Goal: Information Seeking & Learning: Understand process/instructions

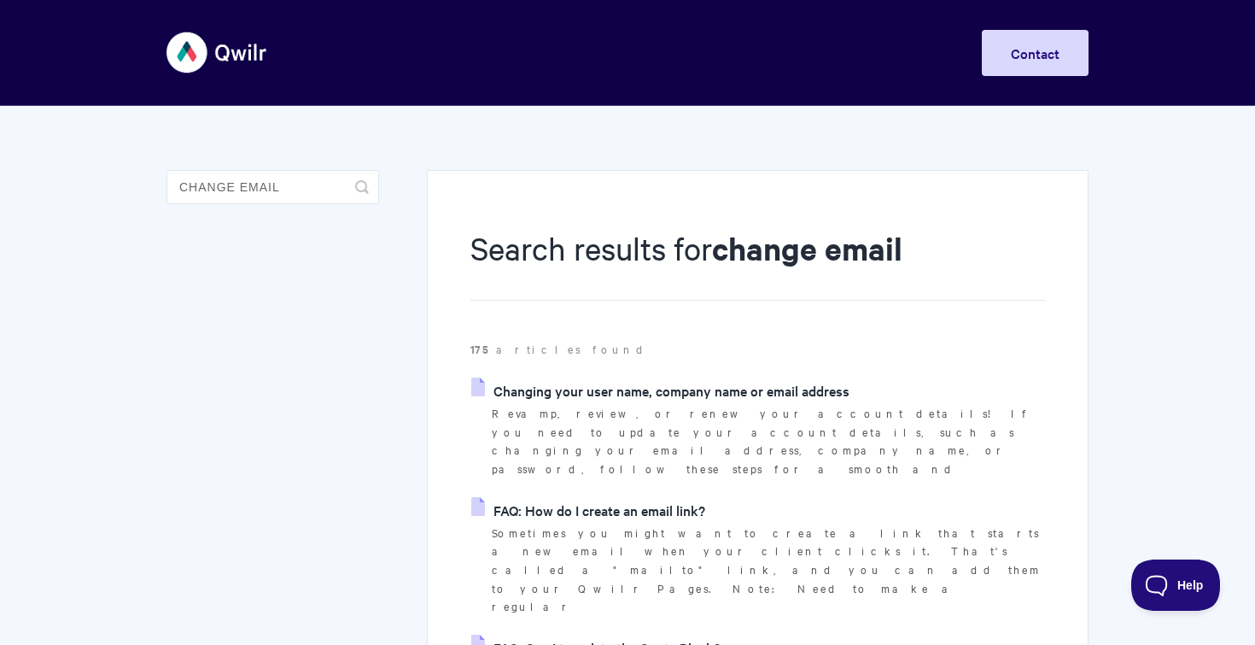
click at [576, 387] on link "Changing your user name, company name or email address" at bounding box center [660, 390] width 378 height 26
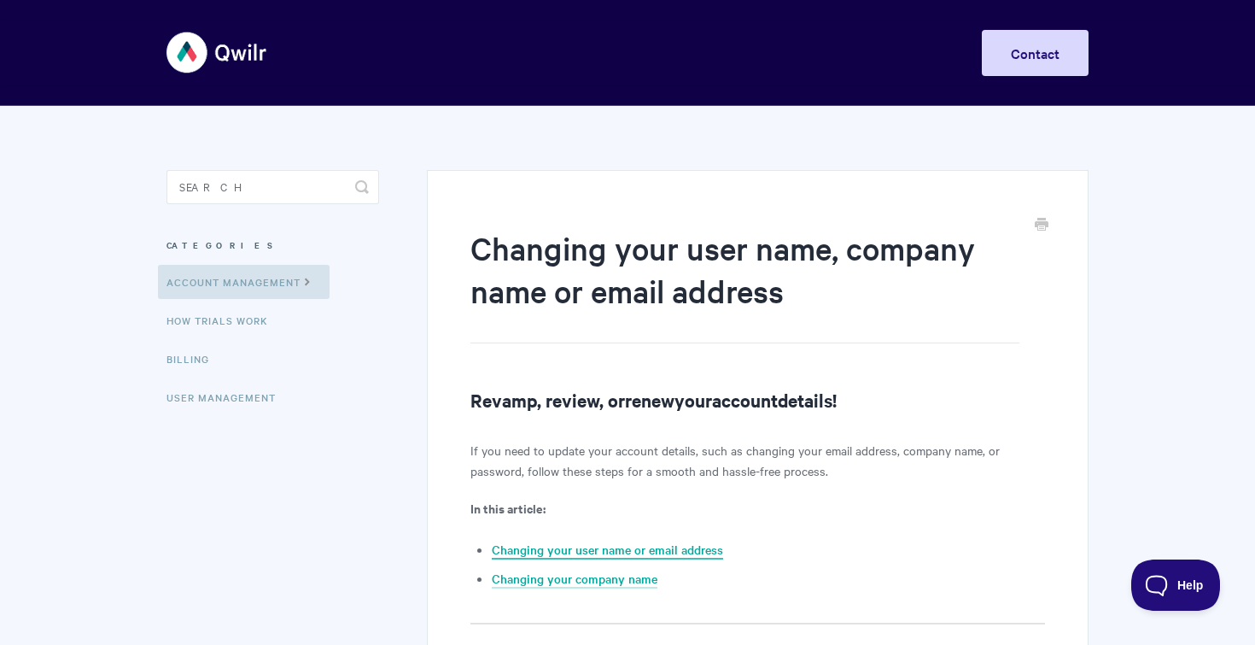
click at [658, 542] on link "Changing your user name or email address" at bounding box center [607, 549] width 231 height 19
